Goal: Download file/media

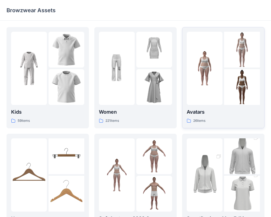
click at [216, 85] on img at bounding box center [205, 68] width 36 height 36
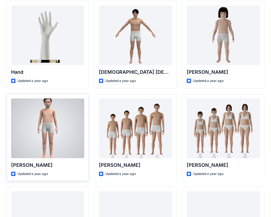
scroll to position [56, 0]
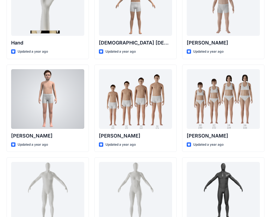
click at [58, 93] on div at bounding box center [47, 99] width 73 height 60
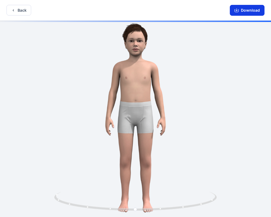
click at [234, 8] on button "Download" at bounding box center [247, 10] width 35 height 11
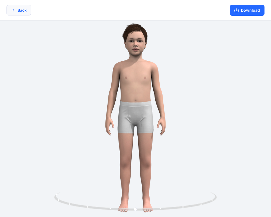
click at [24, 8] on button "Back" at bounding box center [19, 10] width 25 height 11
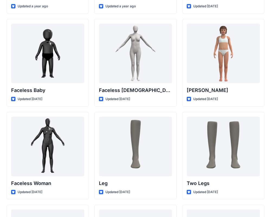
scroll to position [381, 0]
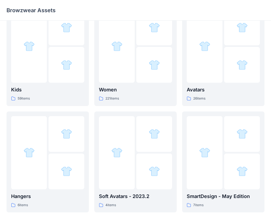
scroll to position [139, 0]
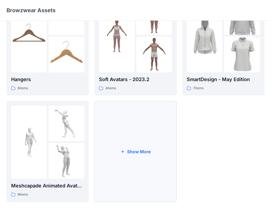
click at [125, 148] on button "Show More" at bounding box center [135, 151] width 83 height 101
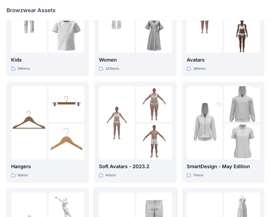
scroll to position [46, 0]
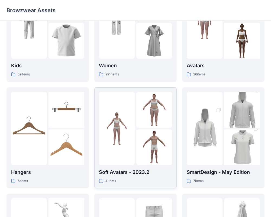
click at [140, 133] on img at bounding box center [155, 147] width 36 height 36
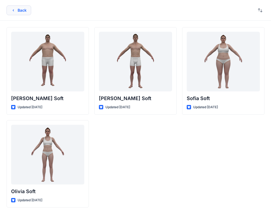
click at [15, 11] on button "Back" at bounding box center [19, 10] width 25 height 10
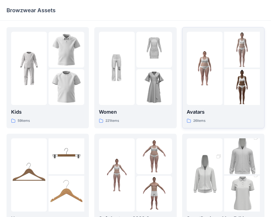
click at [219, 77] on img at bounding box center [205, 68] width 36 height 36
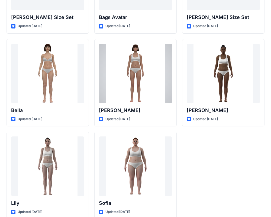
scroll to position [648, 0]
